Goal: Task Accomplishment & Management: Manage account settings

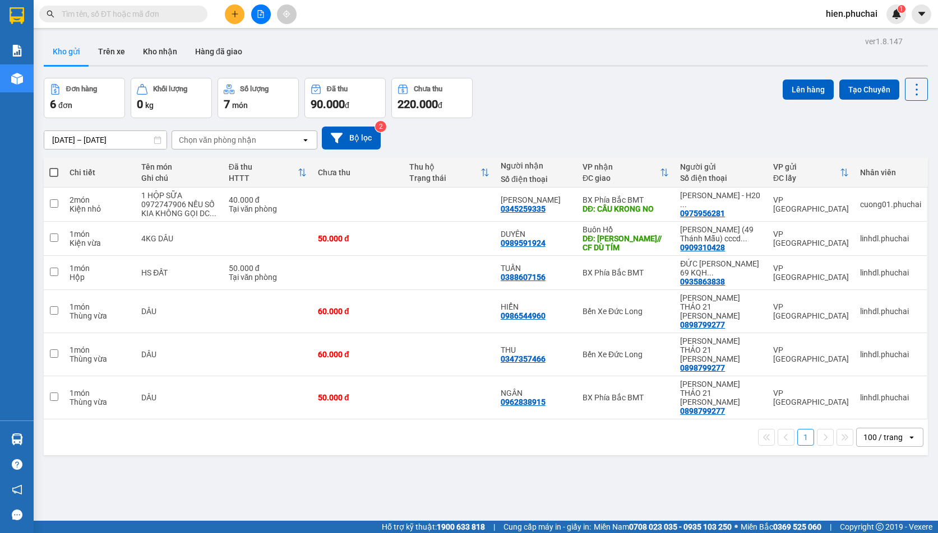
click at [479, 479] on div "ver 1.8.147 Kho gửi Trên xe Kho nhận Hàng đã giao Đơn hàng 6 đơn Khối lượng 0 k…" at bounding box center [485, 300] width 893 height 533
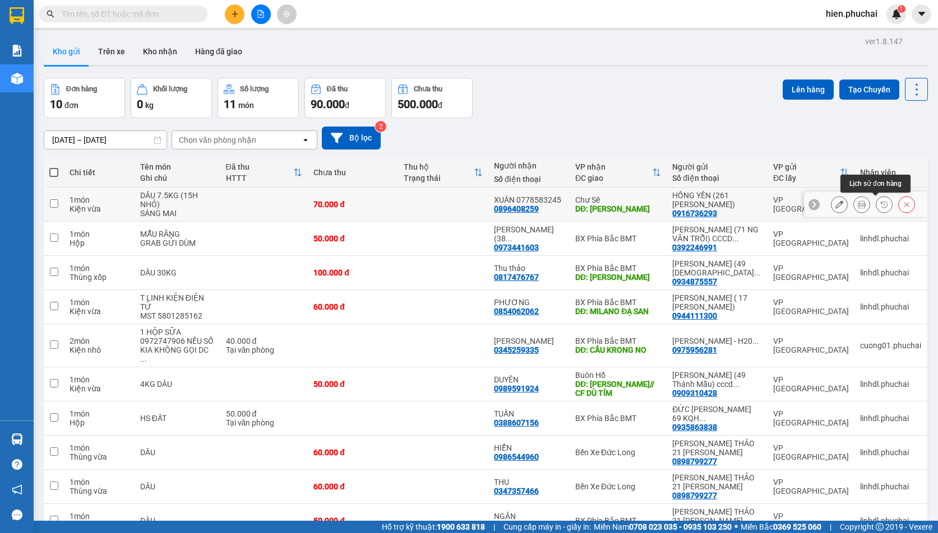
click at [880, 203] on icon at bounding box center [884, 205] width 8 height 8
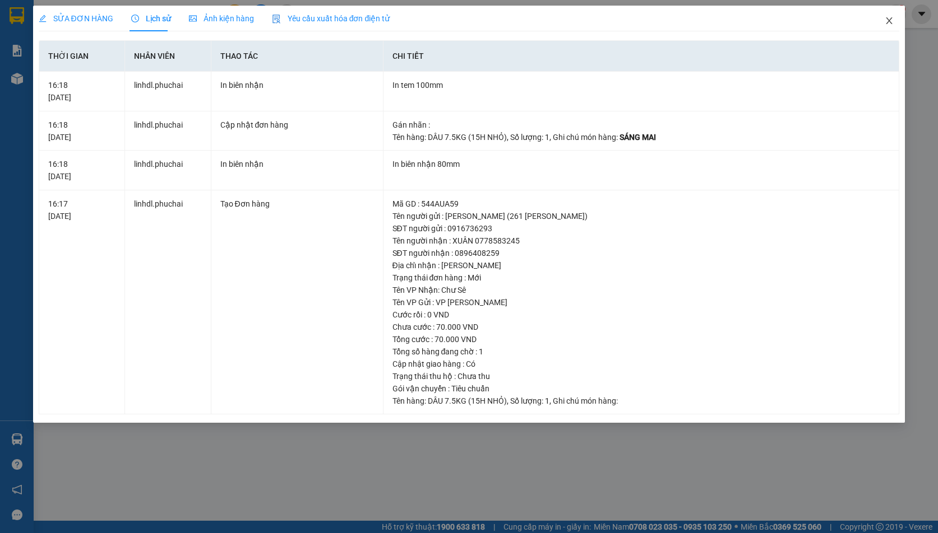
click at [896, 21] on span "Close" at bounding box center [888, 21] width 31 height 31
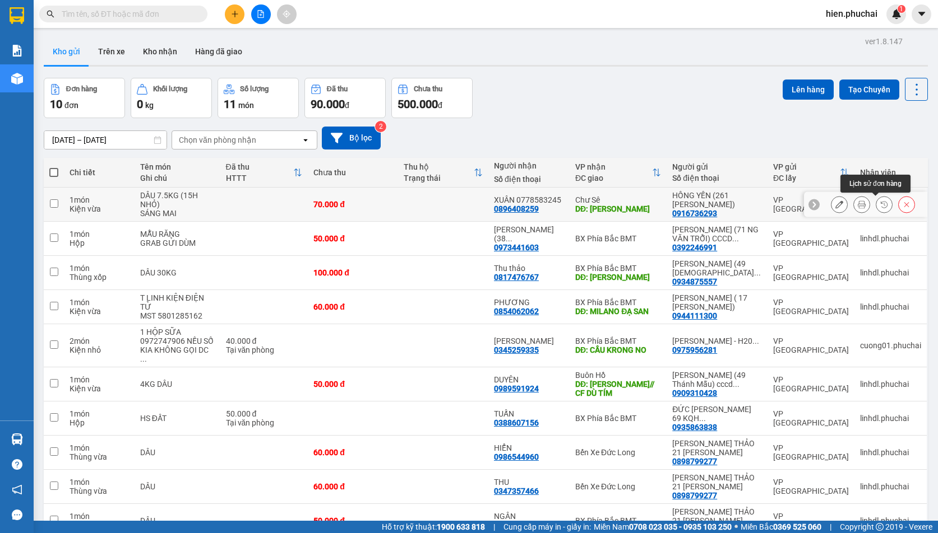
click at [876, 204] on button at bounding box center [884, 205] width 16 height 20
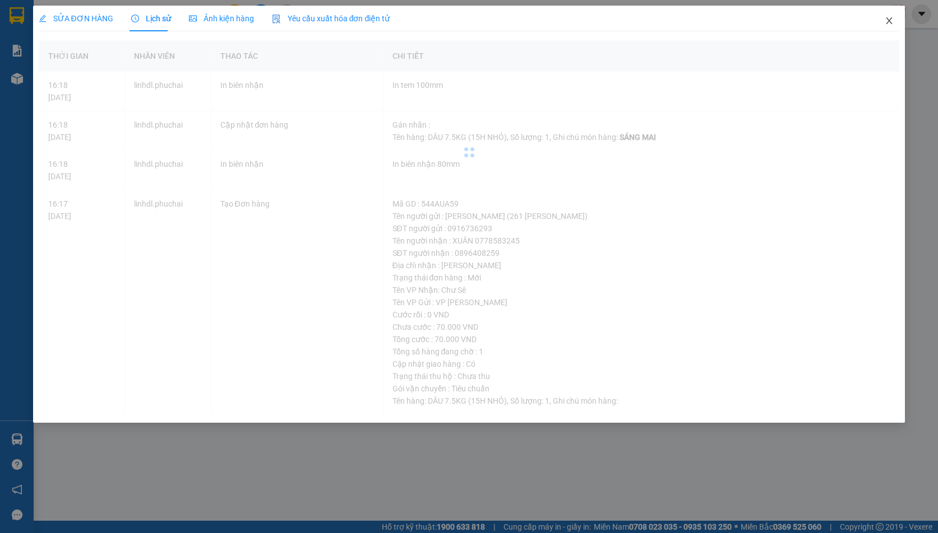
click at [883, 20] on span "Close" at bounding box center [888, 21] width 31 height 31
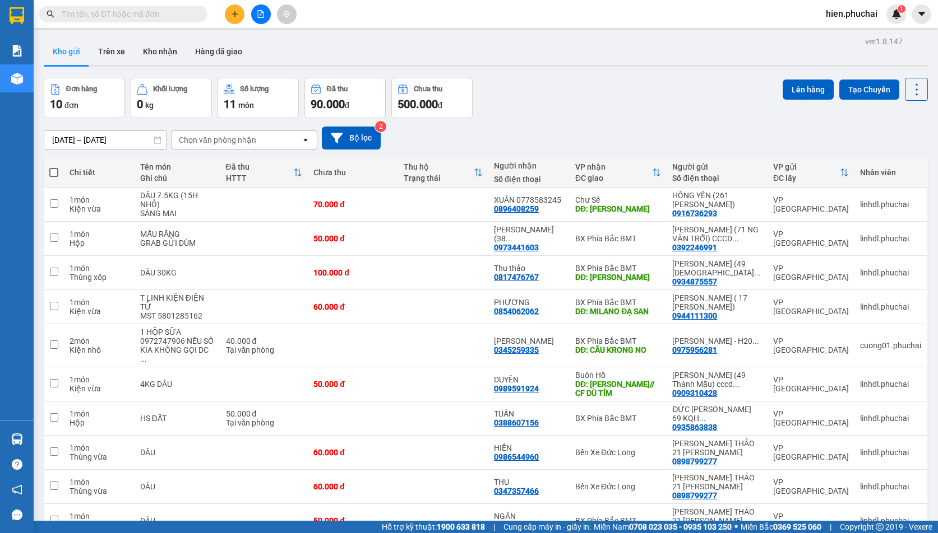
drag, startPoint x: 607, startPoint y: 127, endPoint x: 606, endPoint y: 122, distance: 5.6
click at [607, 123] on div "12/10/2025 – 14/10/2025 Press the down arrow key to interact with the calendar …" at bounding box center [486, 138] width 884 height 40
click at [605, 121] on div "12/10/2025 – 14/10/2025 Press the down arrow key to interact with the calendar …" at bounding box center [486, 138] width 884 height 40
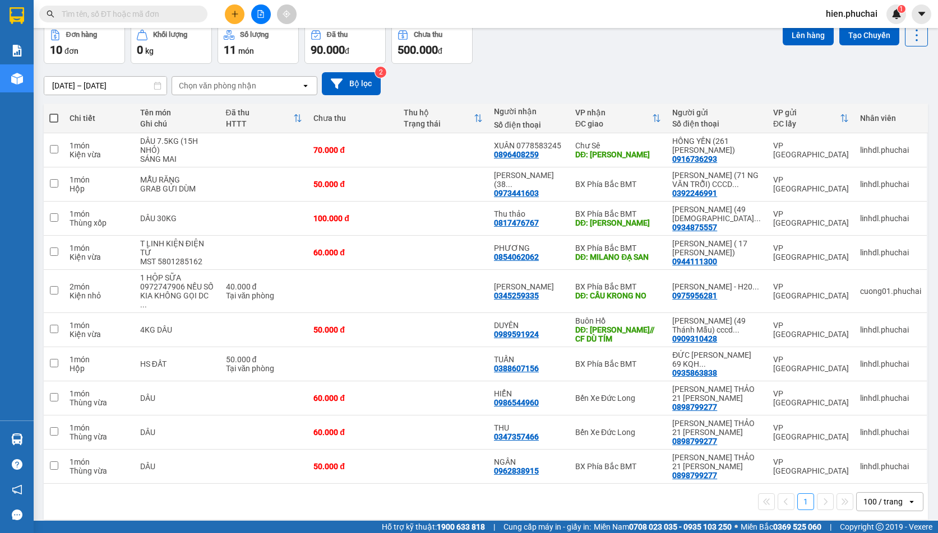
click at [637, 100] on div "12/10/2025 – 14/10/2025 Press the down arrow key to interact with the calendar …" at bounding box center [486, 84] width 884 height 40
drag, startPoint x: 637, startPoint y: 100, endPoint x: 644, endPoint y: 107, distance: 9.9
click at [639, 103] on div "ver 1.8.147 Kho gửi Trên xe Kho nhận Hàng đã giao Đơn hàng 10 đơn Khối lượng 0 …" at bounding box center [485, 251] width 893 height 545
click at [646, 88] on div "12/10/2025 – 14/10/2025 Press the down arrow key to interact with the calendar …" at bounding box center [486, 83] width 884 height 23
drag, startPoint x: 699, startPoint y: 157, endPoint x: 658, endPoint y: 153, distance: 41.7
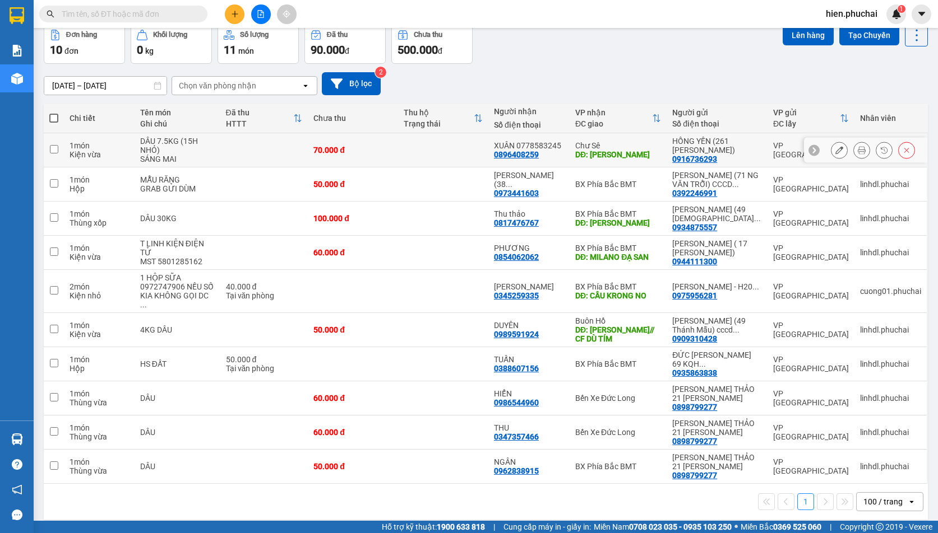
click at [656, 154] on div "DĐ: CHU SÊ" at bounding box center [618, 154] width 86 height 9
checkbox input "true"
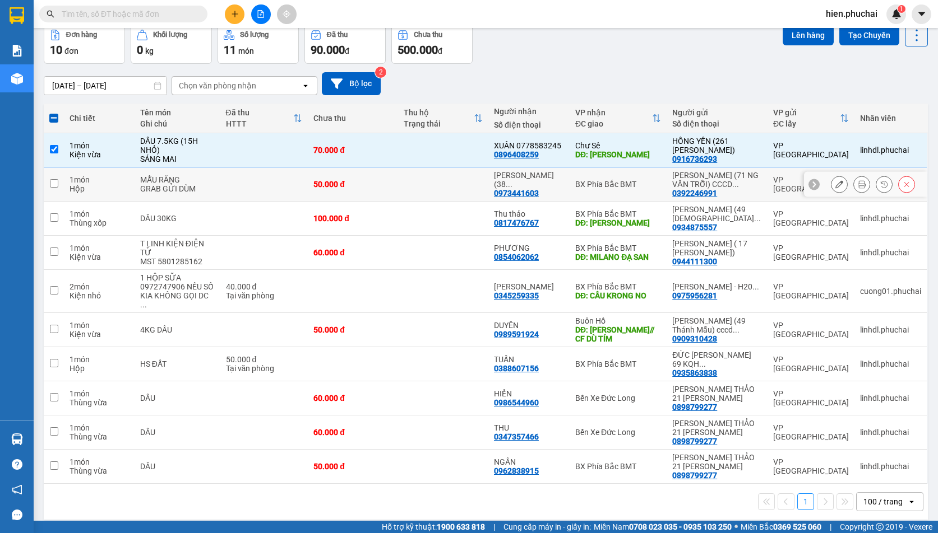
scroll to position [0, 0]
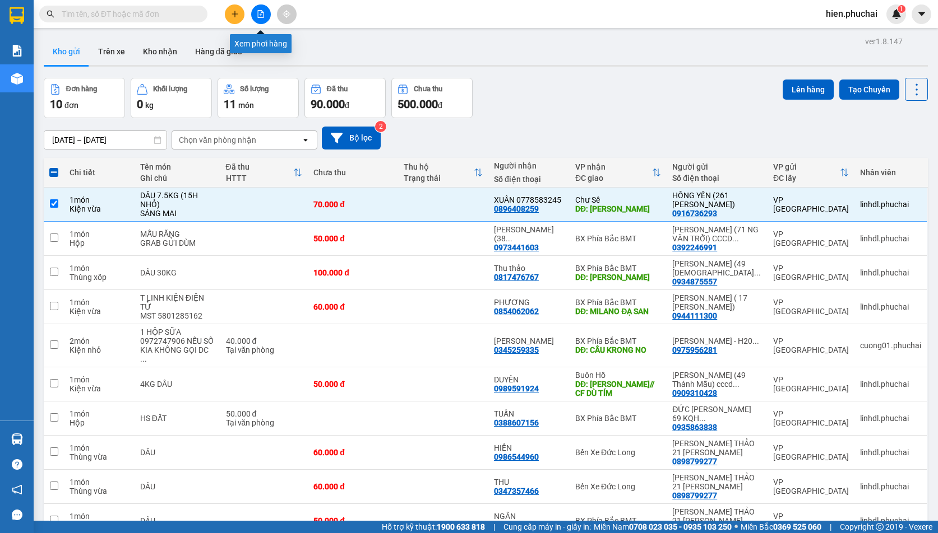
click at [259, 13] on icon "file-add" at bounding box center [261, 14] width 8 height 8
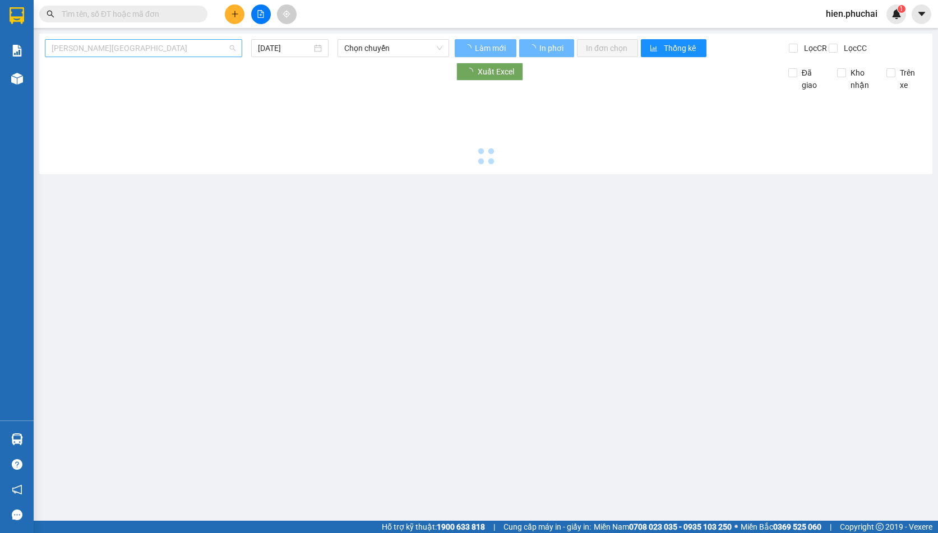
click at [154, 54] on span "Gia Lai - Đà Lạt" at bounding box center [144, 48] width 184 height 17
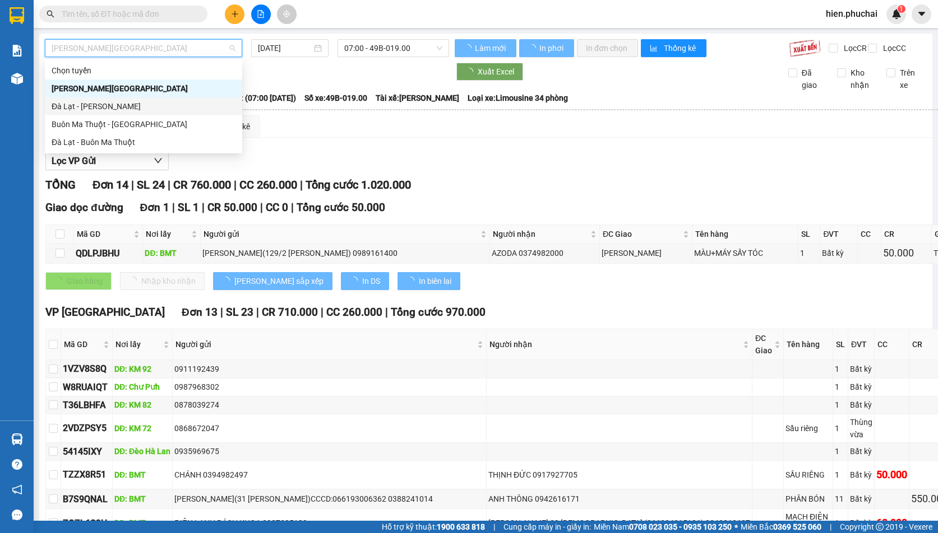
click at [119, 106] on div "Đà Lạt - Gia Lai" at bounding box center [144, 106] width 184 height 12
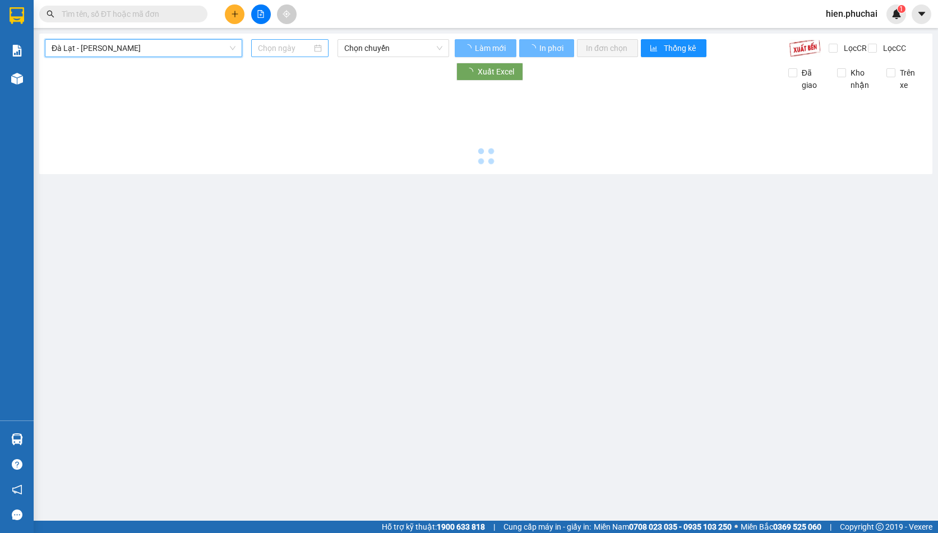
type input "14/10/2025"
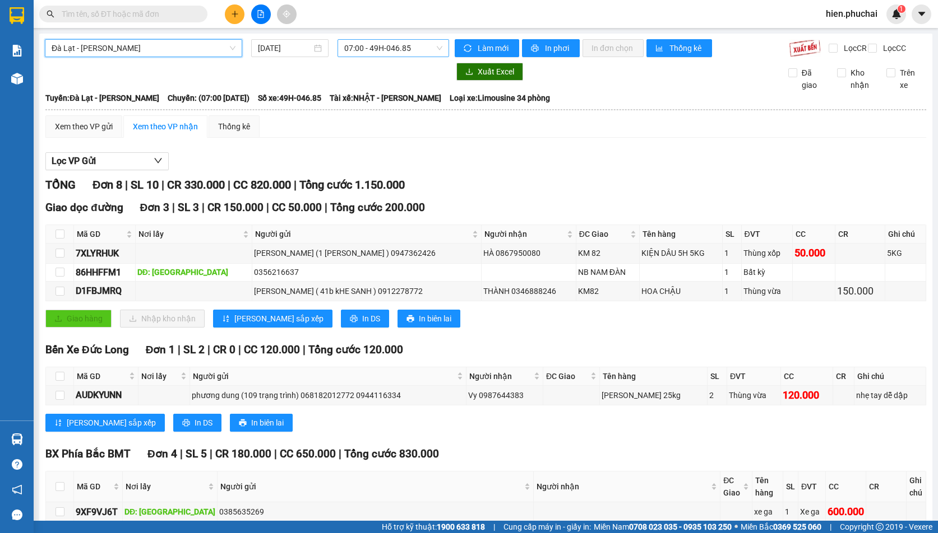
click at [365, 48] on span "07:00 - 49H-046.85" at bounding box center [393, 48] width 98 height 17
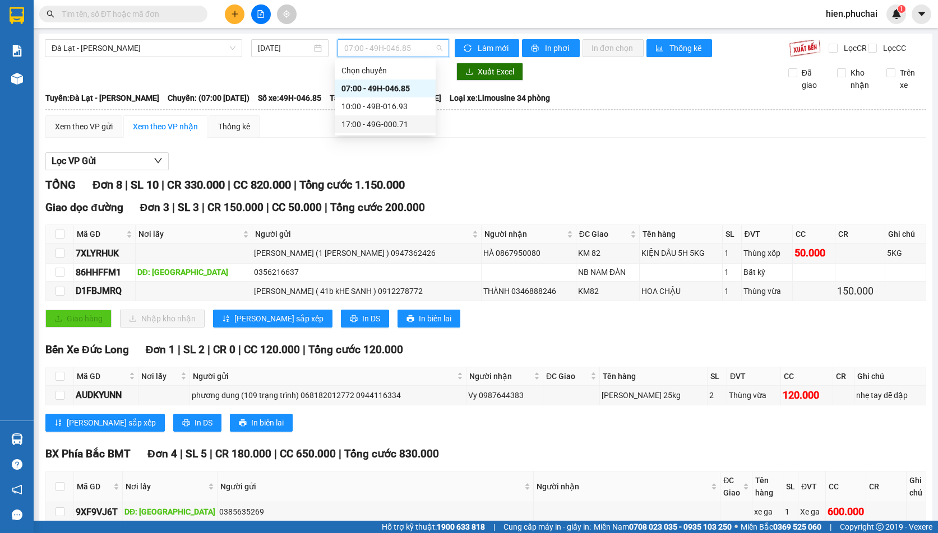
click at [348, 127] on div "17:00 - 49G-000.71" at bounding box center [384, 124] width 87 height 12
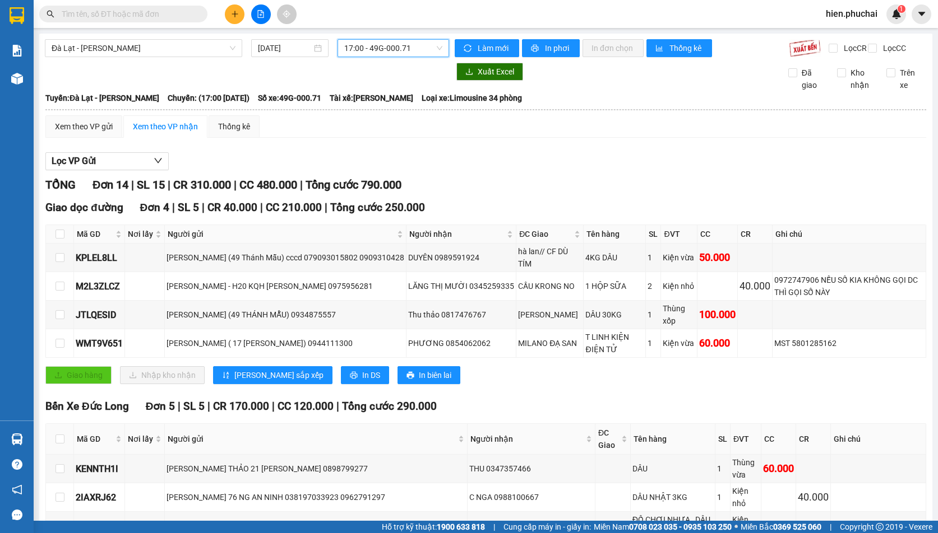
click at [832, 11] on span "hien.phuchai" at bounding box center [850, 14] width 69 height 14
click at [841, 34] on span "Đăng xuất" at bounding box center [857, 35] width 47 height 12
